Goal: Transaction & Acquisition: Purchase product/service

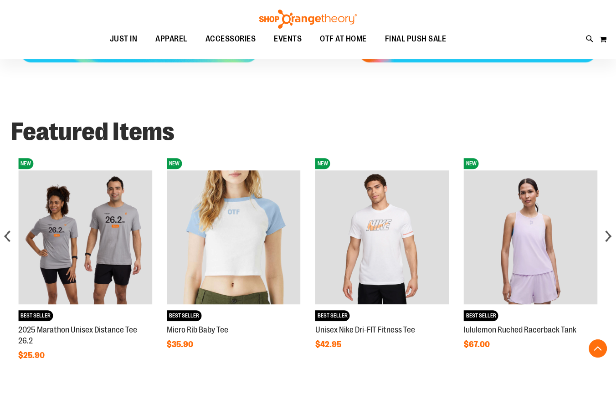
scroll to position [579, 0]
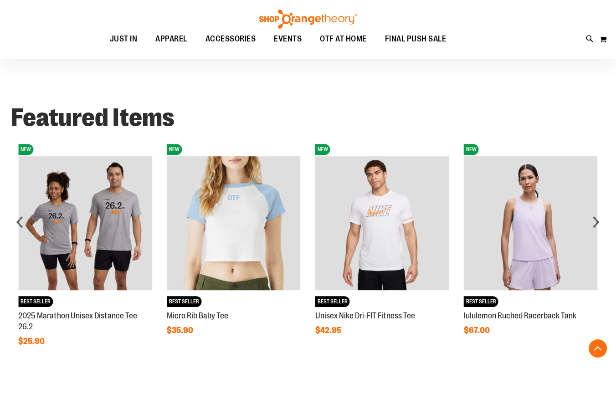
drag, startPoint x: 240, startPoint y: 361, endPoint x: 226, endPoint y: 365, distance: 14.7
drag, startPoint x: 226, startPoint y: 365, endPoint x: 349, endPoint y: 94, distance: 297.6
click at [349, 94] on div "Featured Items" at bounding box center [308, 117] width 594 height 46
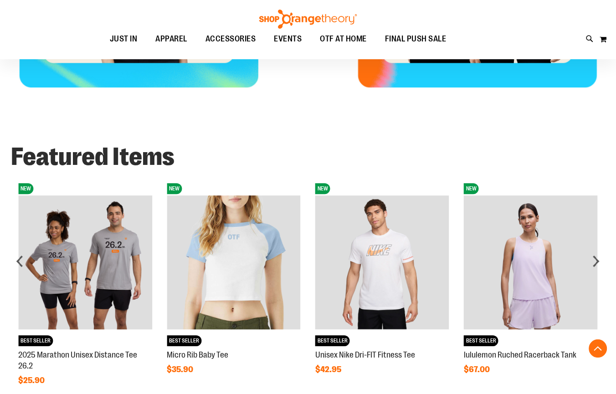
scroll to position [538, 0]
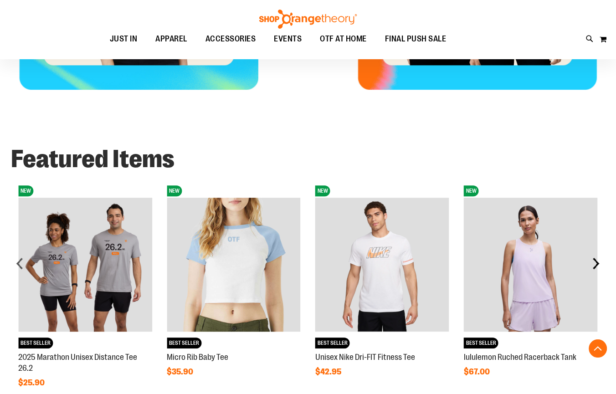
click at [601, 265] on div "next" at bounding box center [596, 263] width 18 height 18
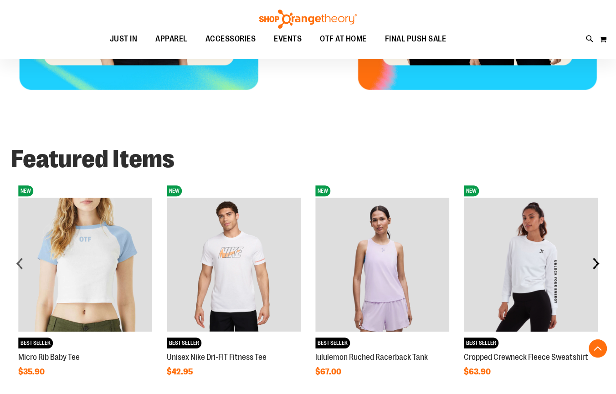
click at [601, 265] on div "next" at bounding box center [596, 263] width 18 height 18
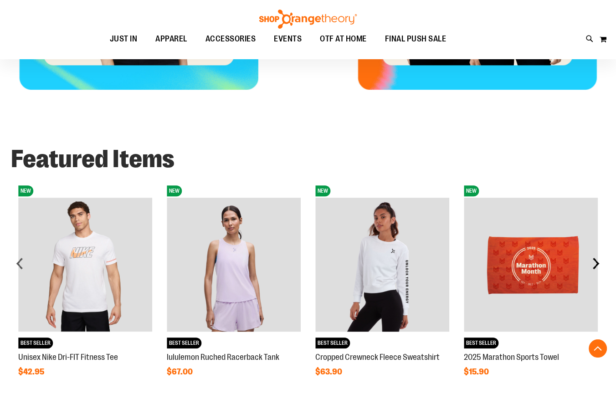
click at [602, 265] on div "next" at bounding box center [596, 263] width 18 height 18
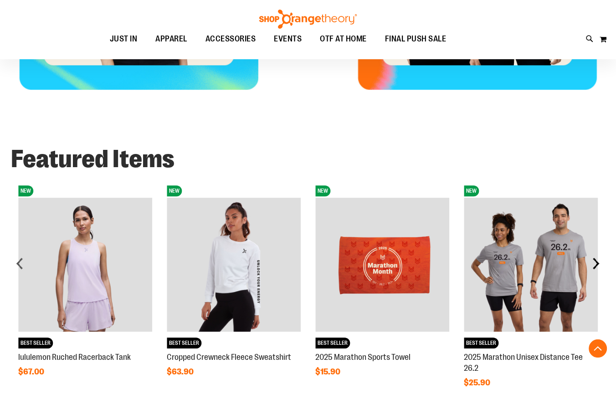
click at [602, 265] on div "next" at bounding box center [596, 263] width 18 height 18
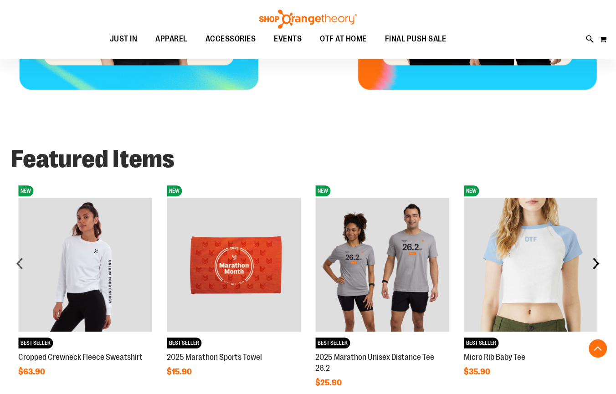
click at [602, 265] on div "next" at bounding box center [596, 263] width 18 height 18
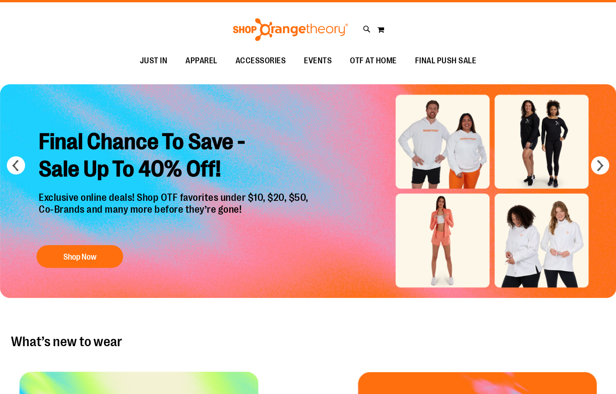
scroll to position [0, 0]
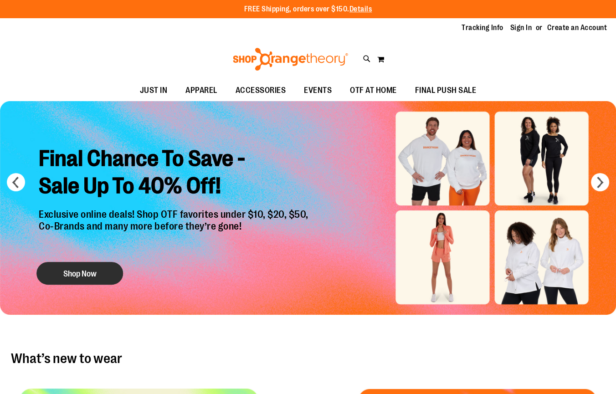
click at [118, 277] on button "Shop Now" at bounding box center [79, 273] width 87 height 23
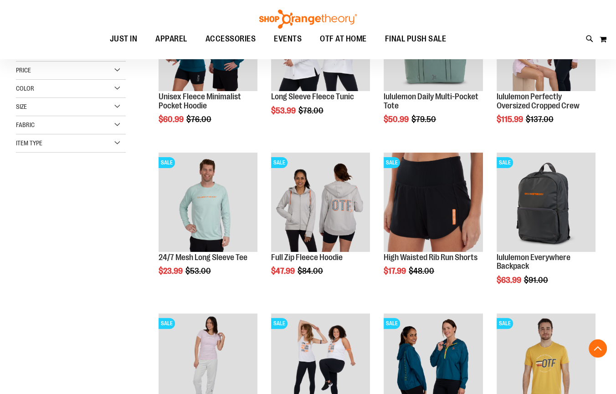
scroll to position [206, 0]
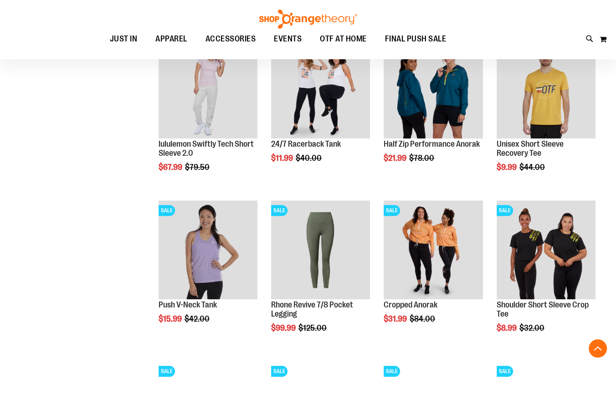
scroll to position [497, 0]
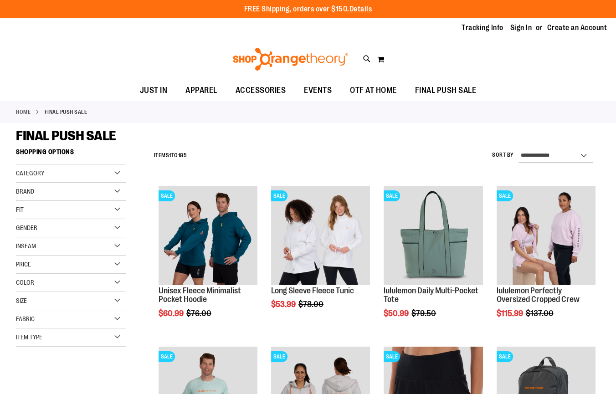
click at [557, 160] on select "**********" at bounding box center [556, 156] width 75 height 15
drag, startPoint x: 580, startPoint y: 155, endPoint x: 565, endPoint y: 177, distance: 26.3
select select "*********"
click at [519, 149] on select "**********" at bounding box center [556, 156] width 75 height 15
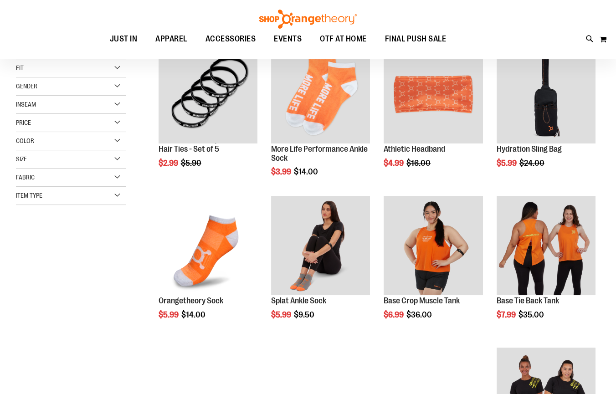
scroll to position [144, 0]
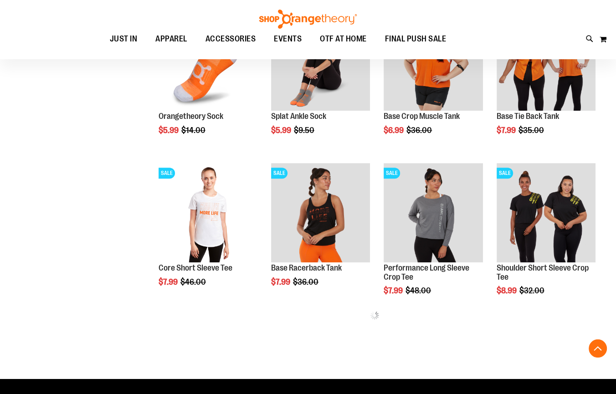
scroll to position [310, 0]
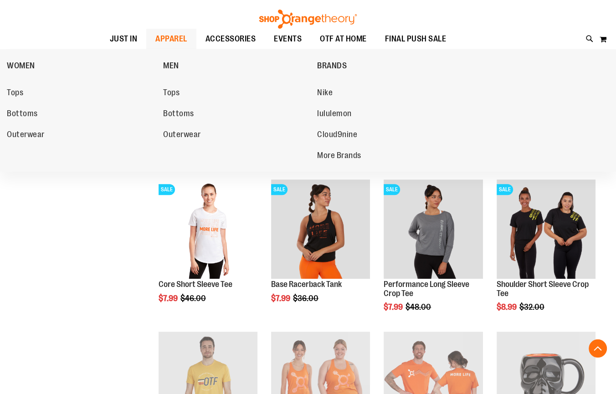
click at [155, 39] on span "APPAREL" at bounding box center [171, 39] width 32 height 21
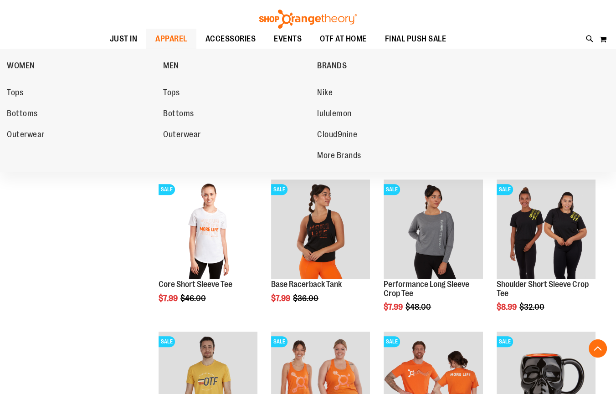
click at [171, 45] on span "APPAREL" at bounding box center [171, 39] width 32 height 21
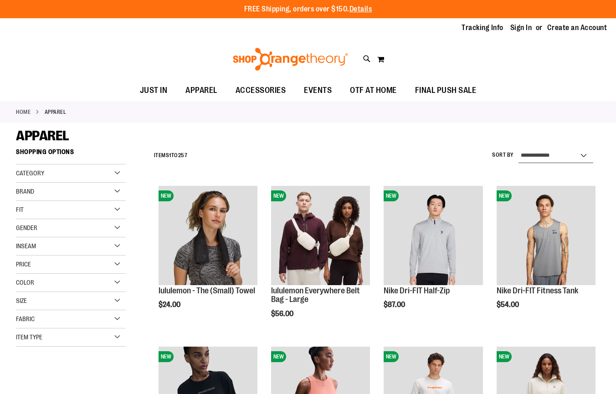
click at [579, 153] on select "**********" at bounding box center [556, 156] width 75 height 15
select select "*********"
click at [519, 149] on select "**********" at bounding box center [556, 156] width 75 height 15
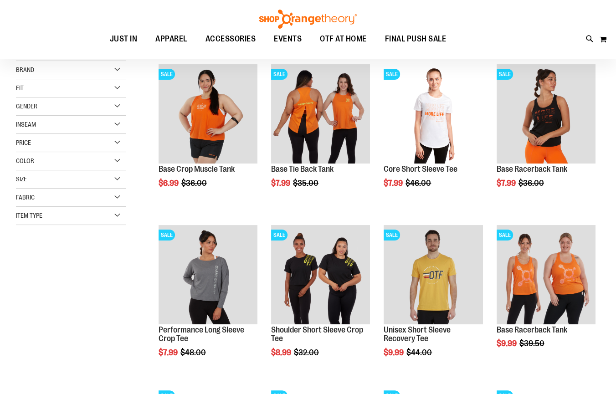
scroll to position [185, 0]
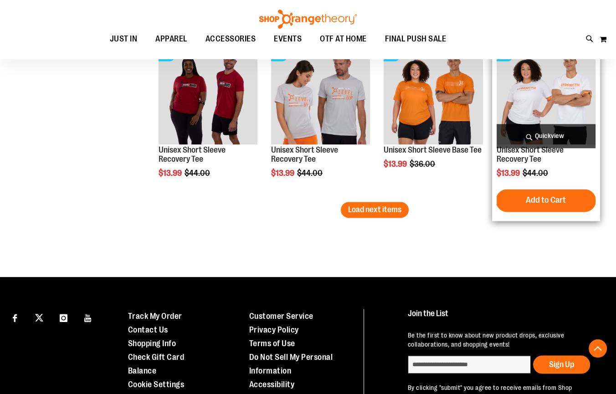
scroll to position [1367, 0]
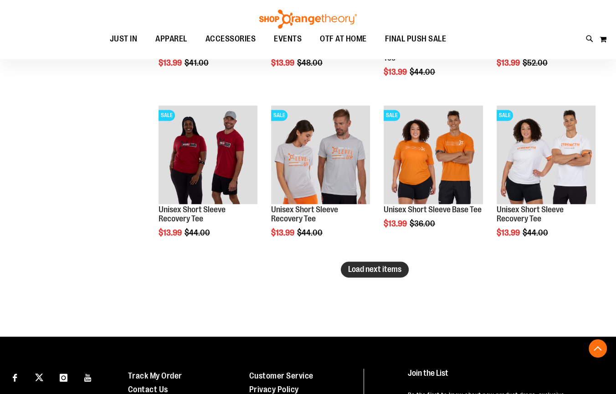
click at [377, 263] on button "Load next items" at bounding box center [375, 270] width 68 height 16
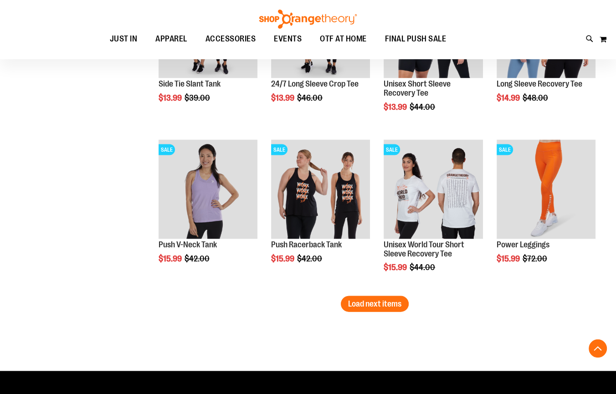
scroll to position [1864, 0]
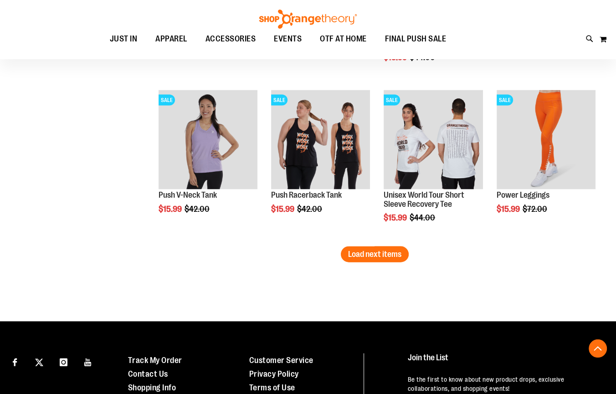
click at [346, 237] on li "SALE Push Racerback Tank $15.99 Regular Price $42.00 [GEOGRAPHIC_DATA] Add to C…" at bounding box center [321, 166] width 108 height 161
click at [375, 250] on span "Load next items" at bounding box center [374, 254] width 53 height 9
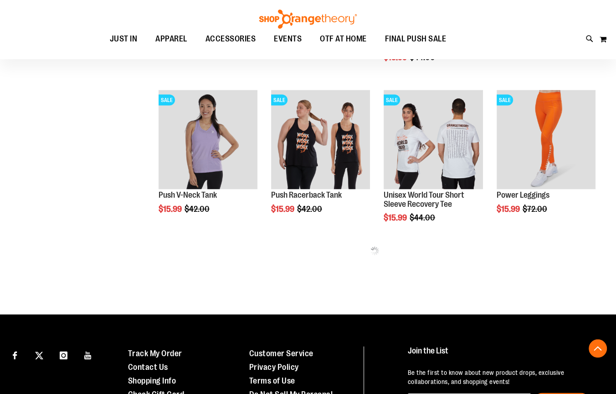
drag, startPoint x: 166, startPoint y: 279, endPoint x: 3, endPoint y: 237, distance: 168.8
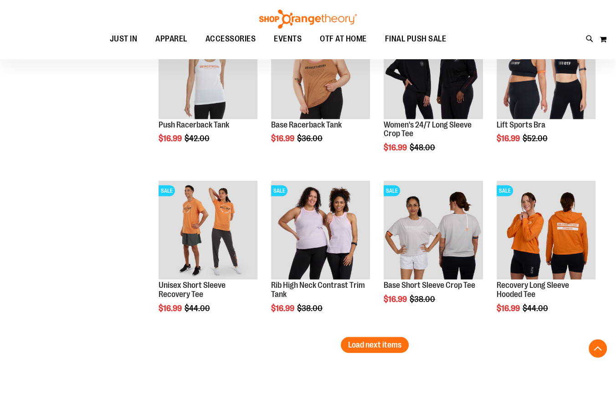
scroll to position [2361, 0]
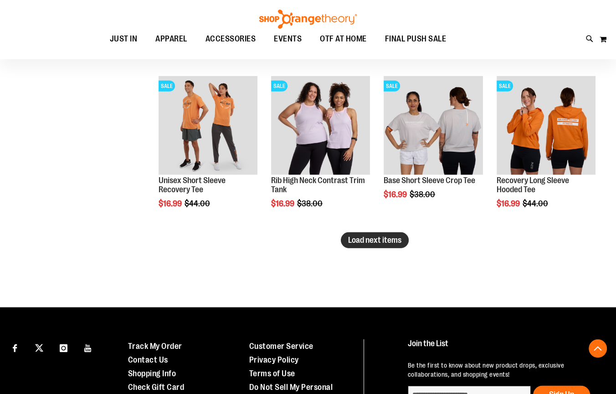
click at [389, 244] on span "Load next items" at bounding box center [374, 240] width 53 height 9
